Goal: Information Seeking & Learning: Understand process/instructions

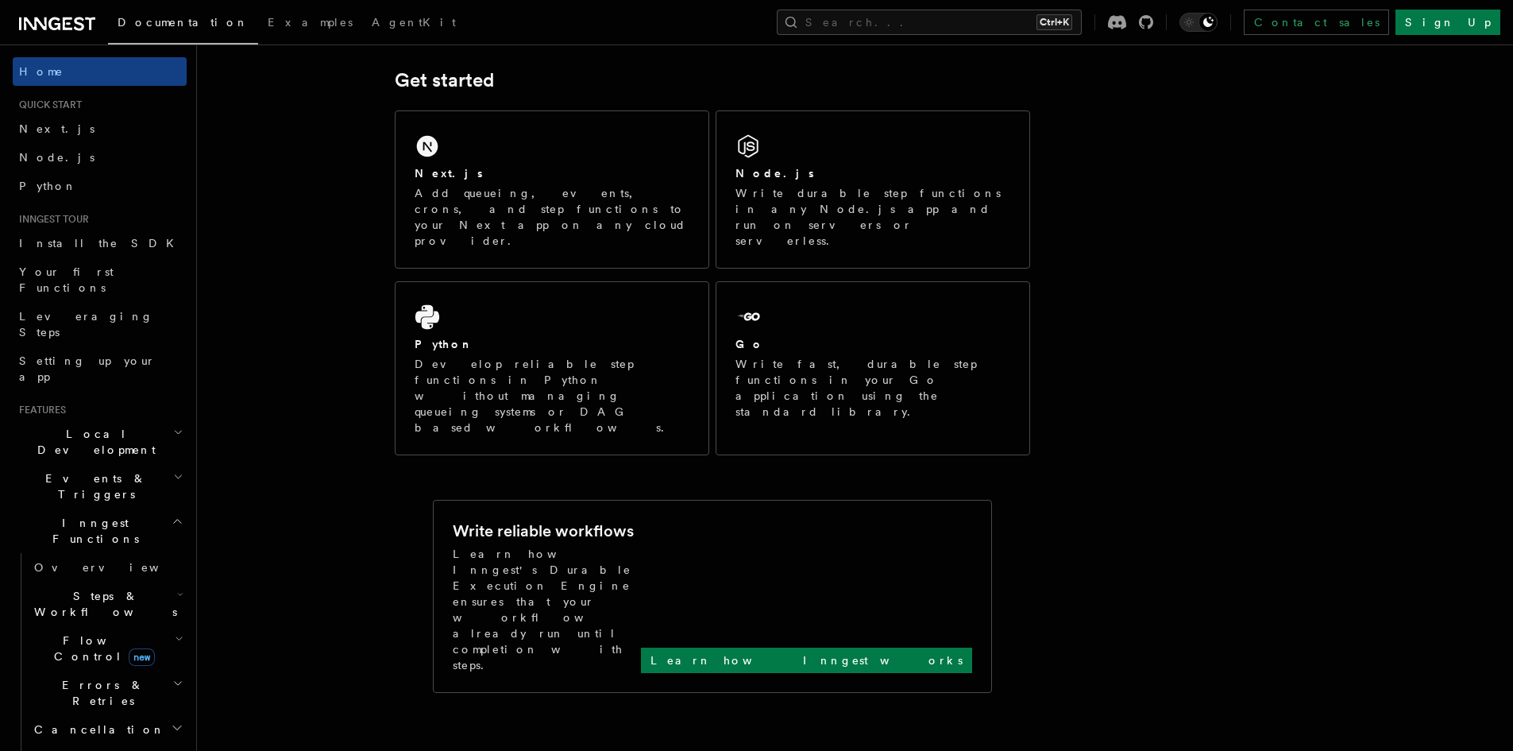
scroll to position [223, 0]
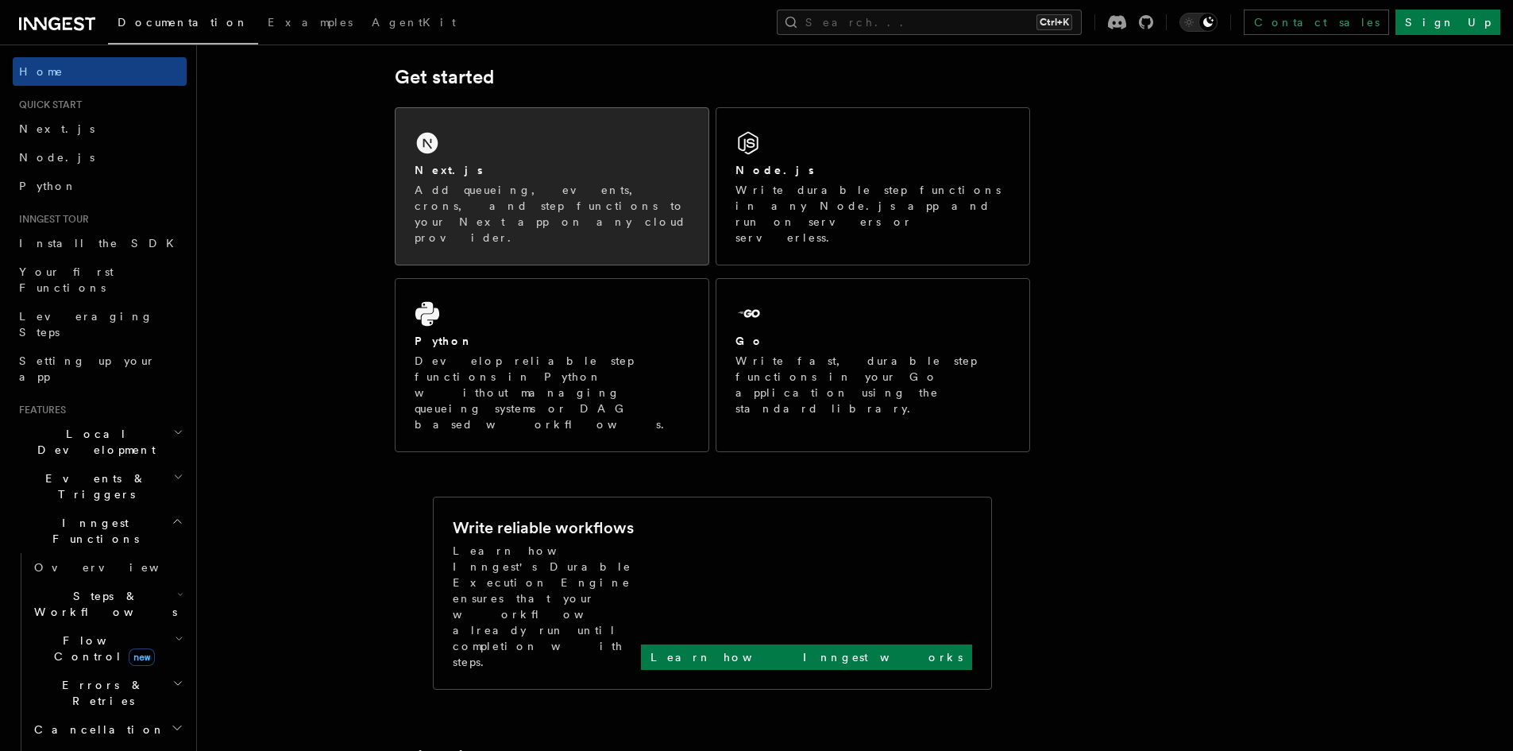
click at [502, 149] on div "Next.js Add queueing, events, crons, and step functions to your Next app on any…" at bounding box center [552, 186] width 313 height 156
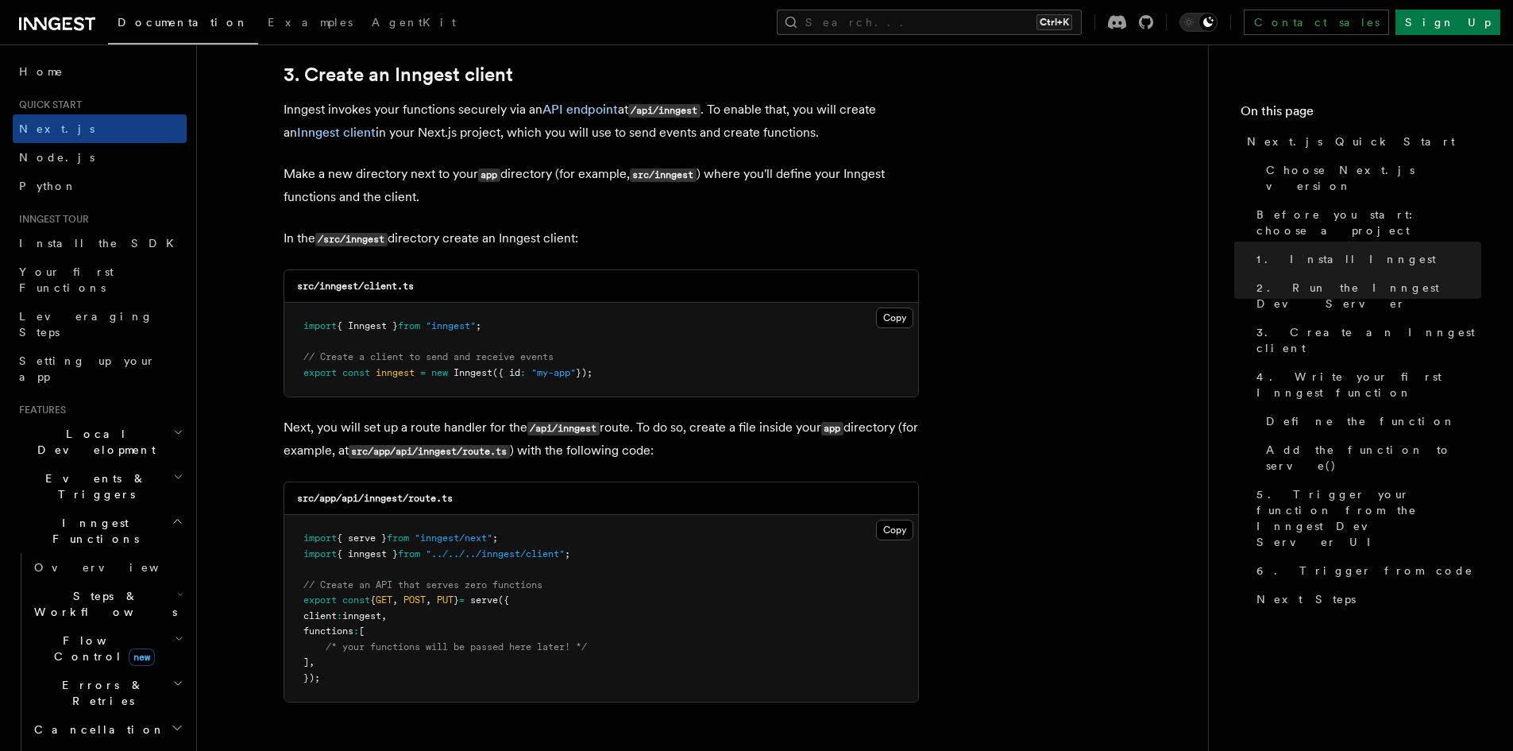
scroll to position [1883, 0]
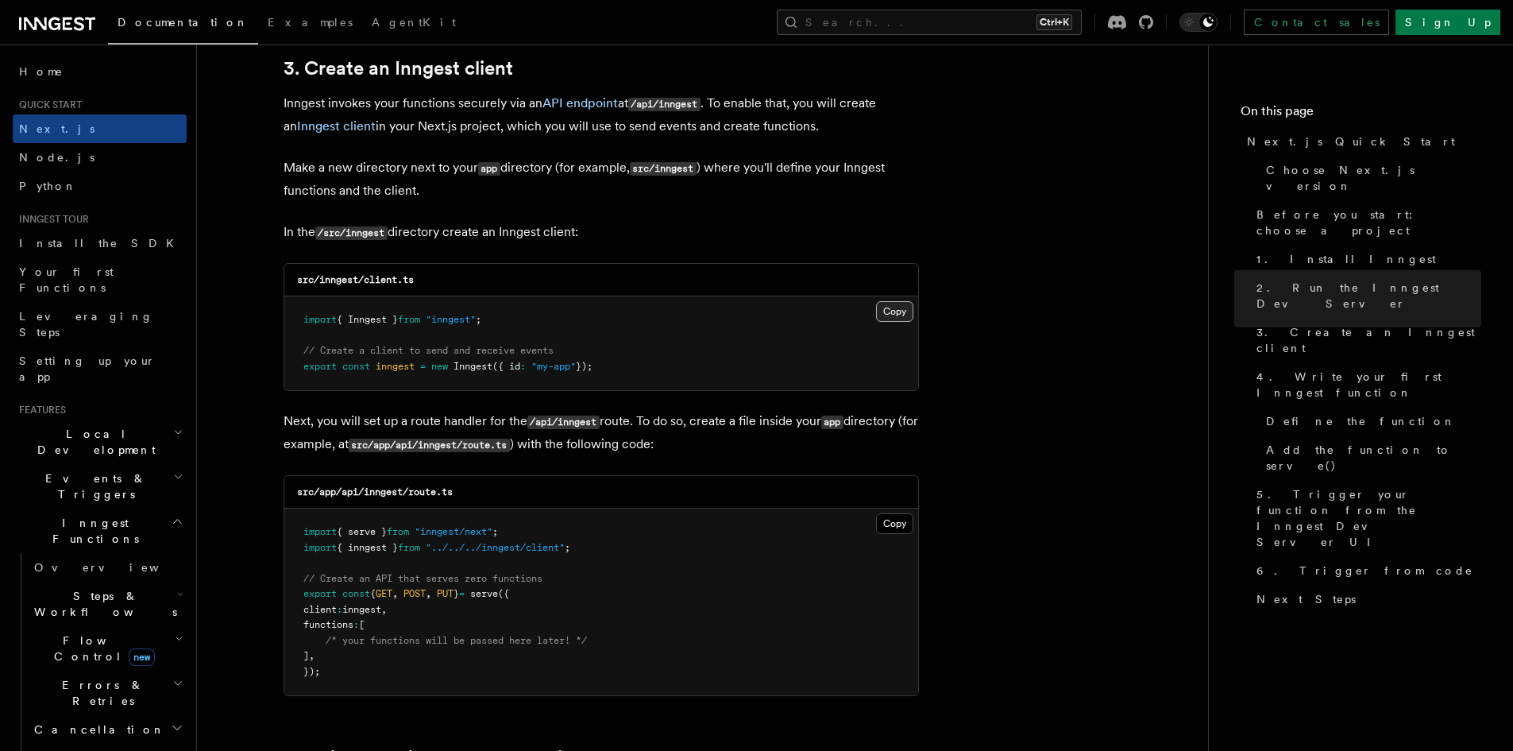
click at [886, 314] on button "Copy Copied" at bounding box center [894, 311] width 37 height 21
click at [886, 519] on button "Copy Copied" at bounding box center [894, 523] width 37 height 21
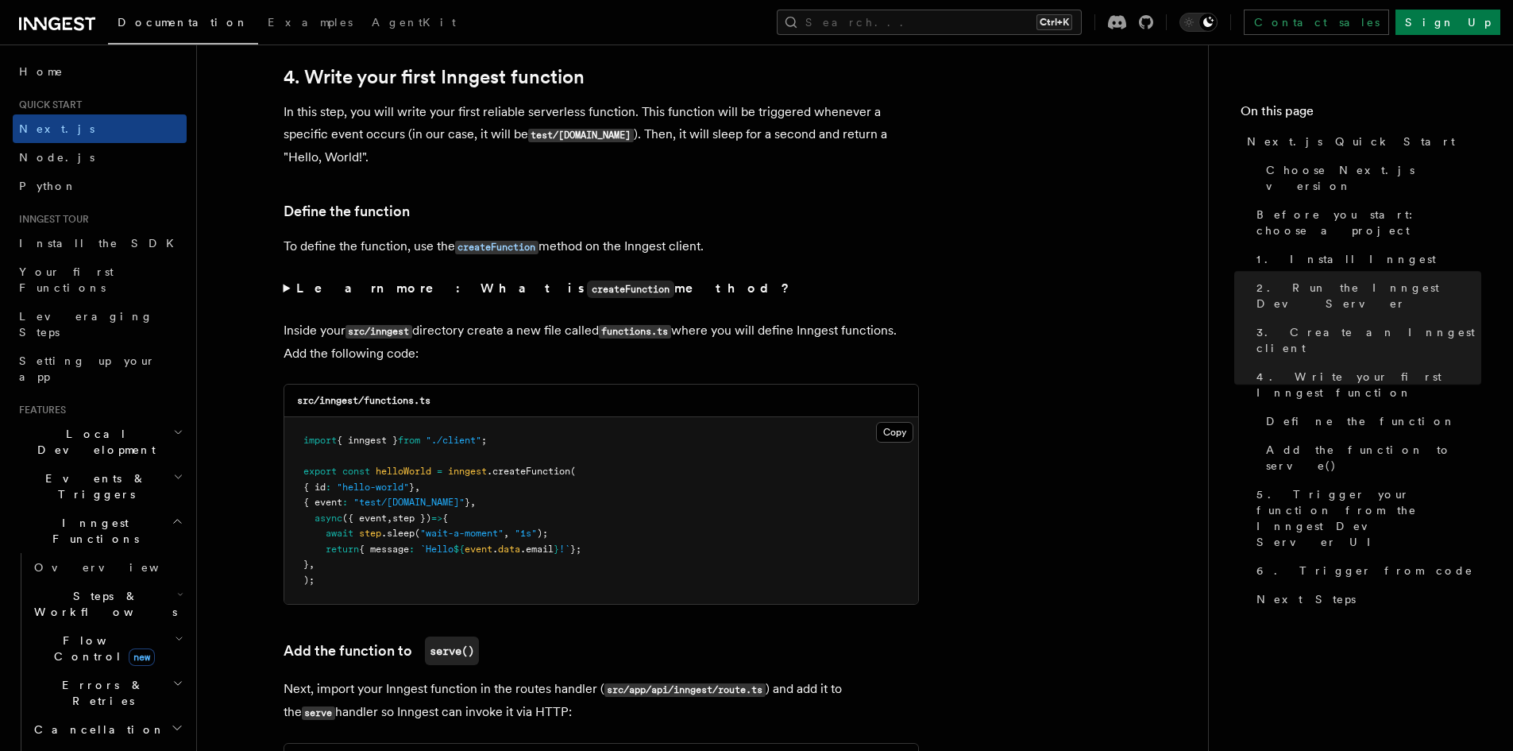
scroll to position [2564, 0]
click at [896, 427] on button "Copy Copied" at bounding box center [894, 431] width 37 height 21
click at [287, 284] on summary "Learn more: What is createFunction method?" at bounding box center [602, 287] width 636 height 23
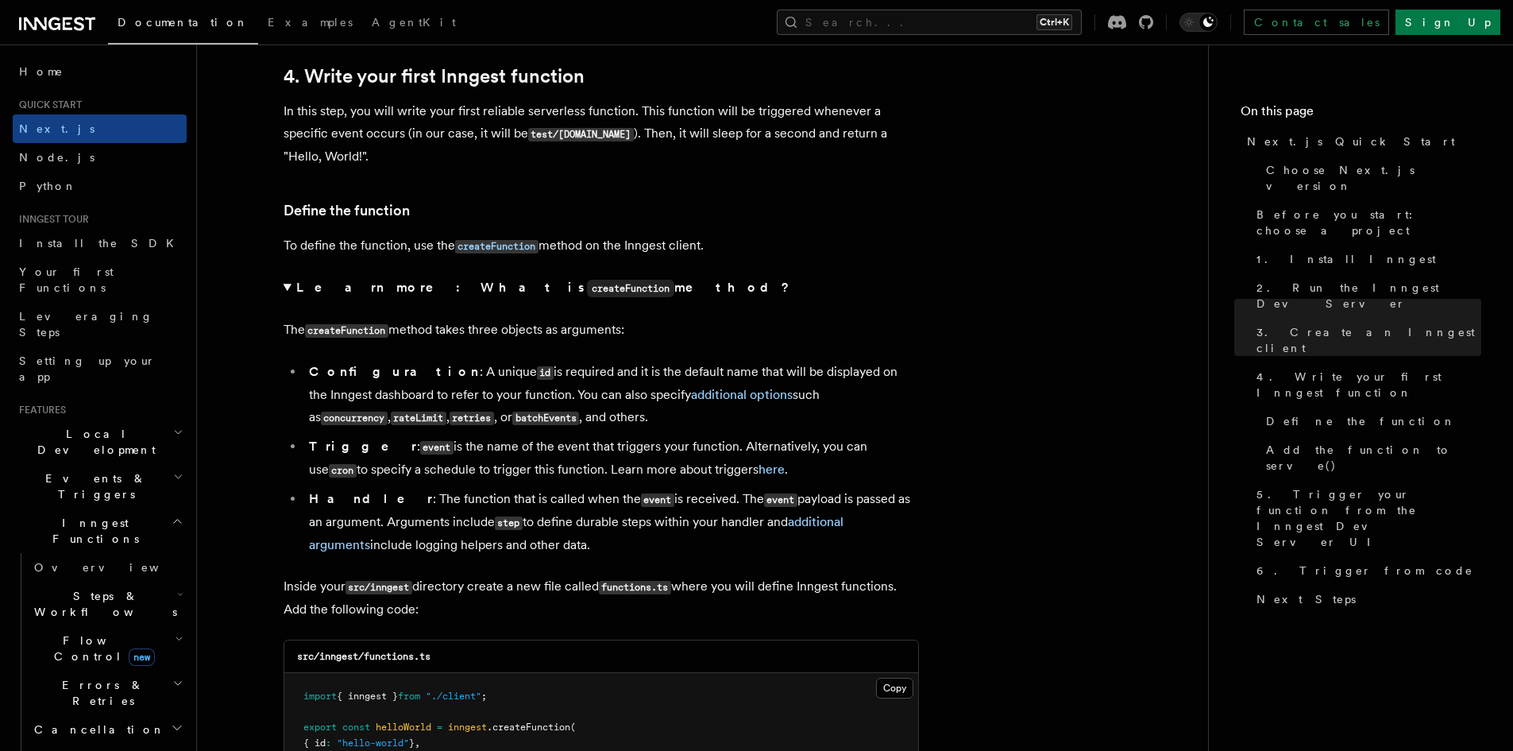
click at [284, 276] on summary "Learn more: What is createFunction method?" at bounding box center [602, 287] width 636 height 23
